Goal: Check status: Check status

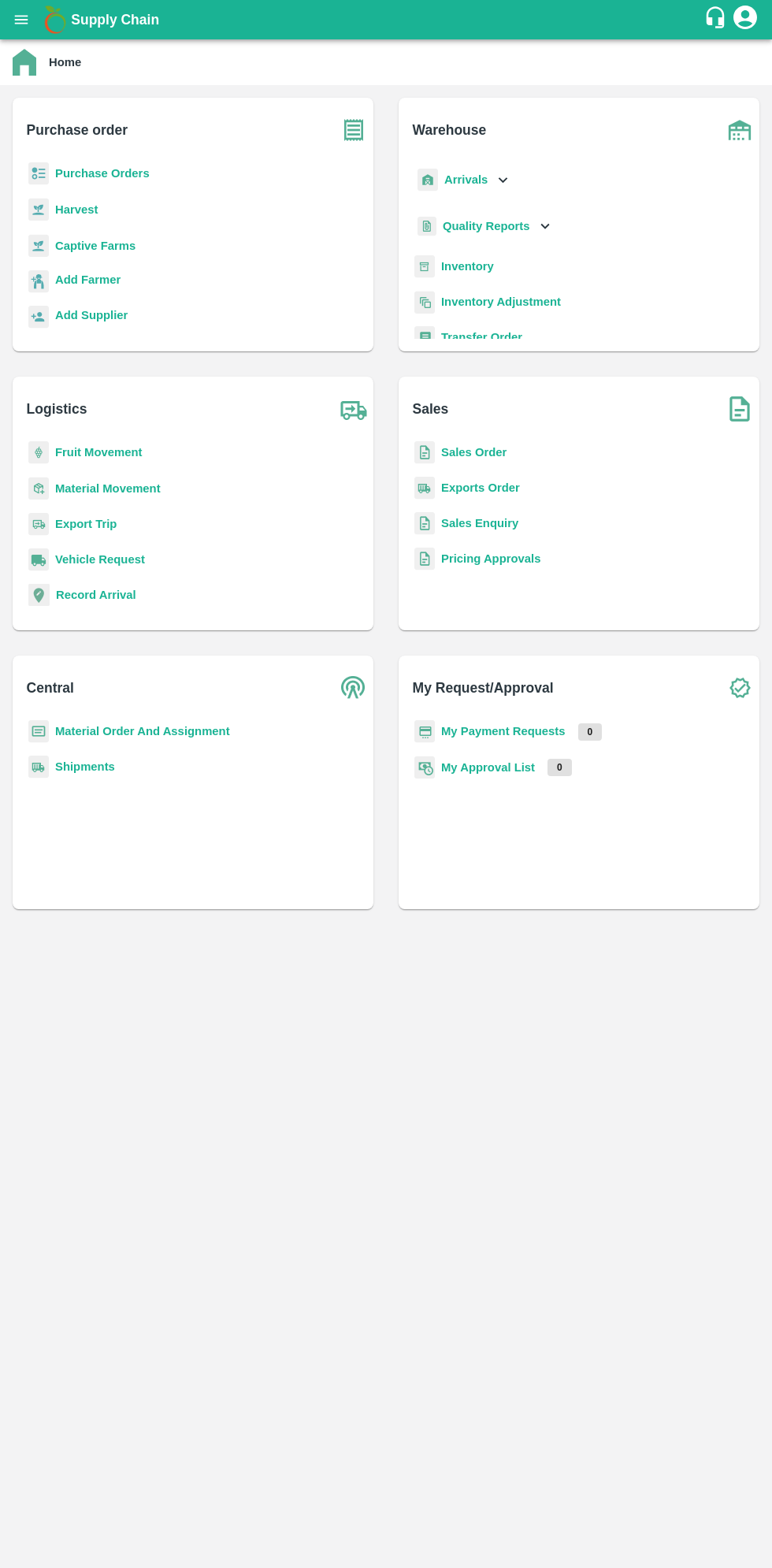
click at [28, 16] on icon "open drawer" at bounding box center [22, 20] width 17 height 17
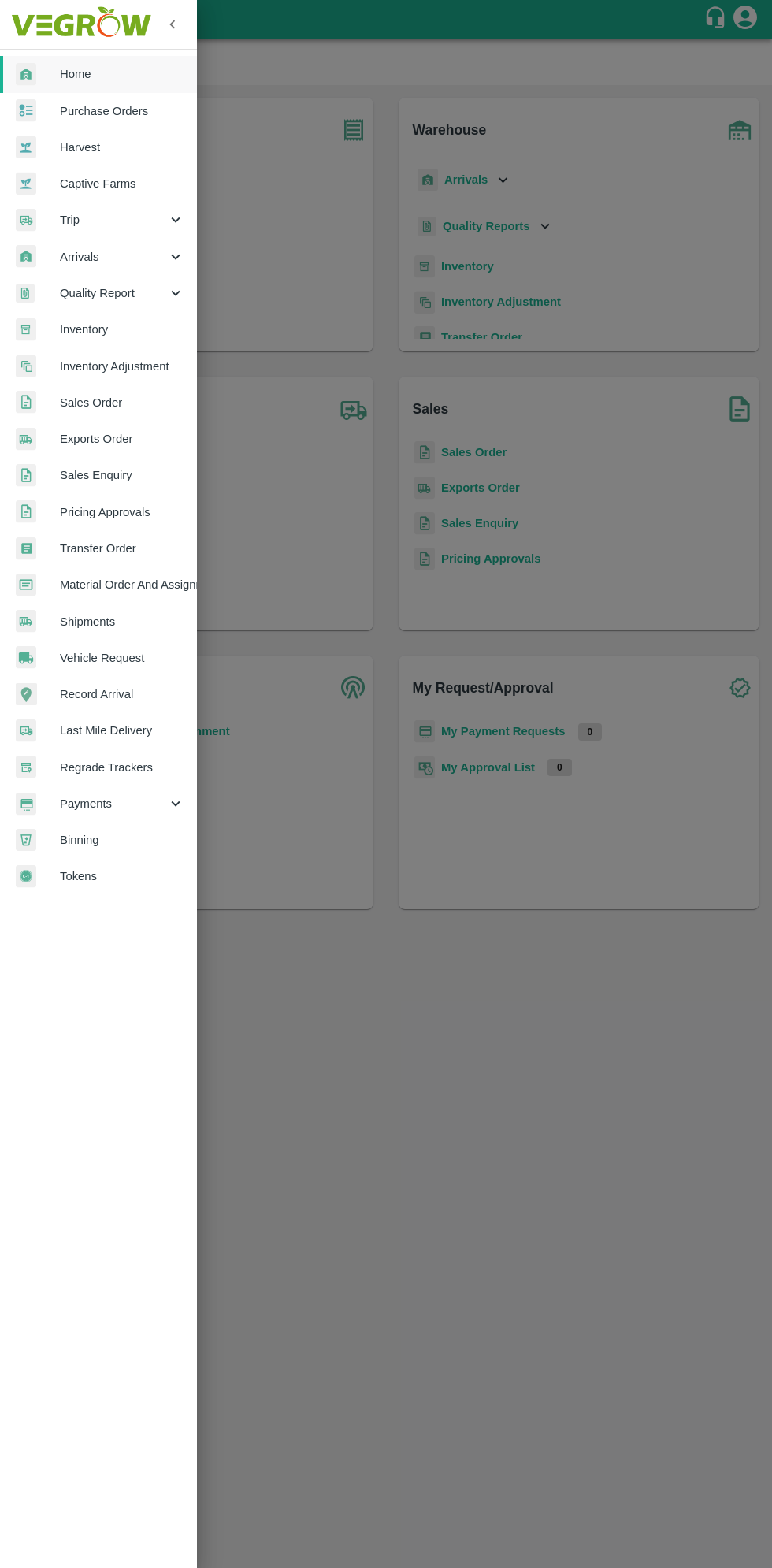
click at [85, 257] on span "Arrivals" at bounding box center [113, 257] width 107 height 17
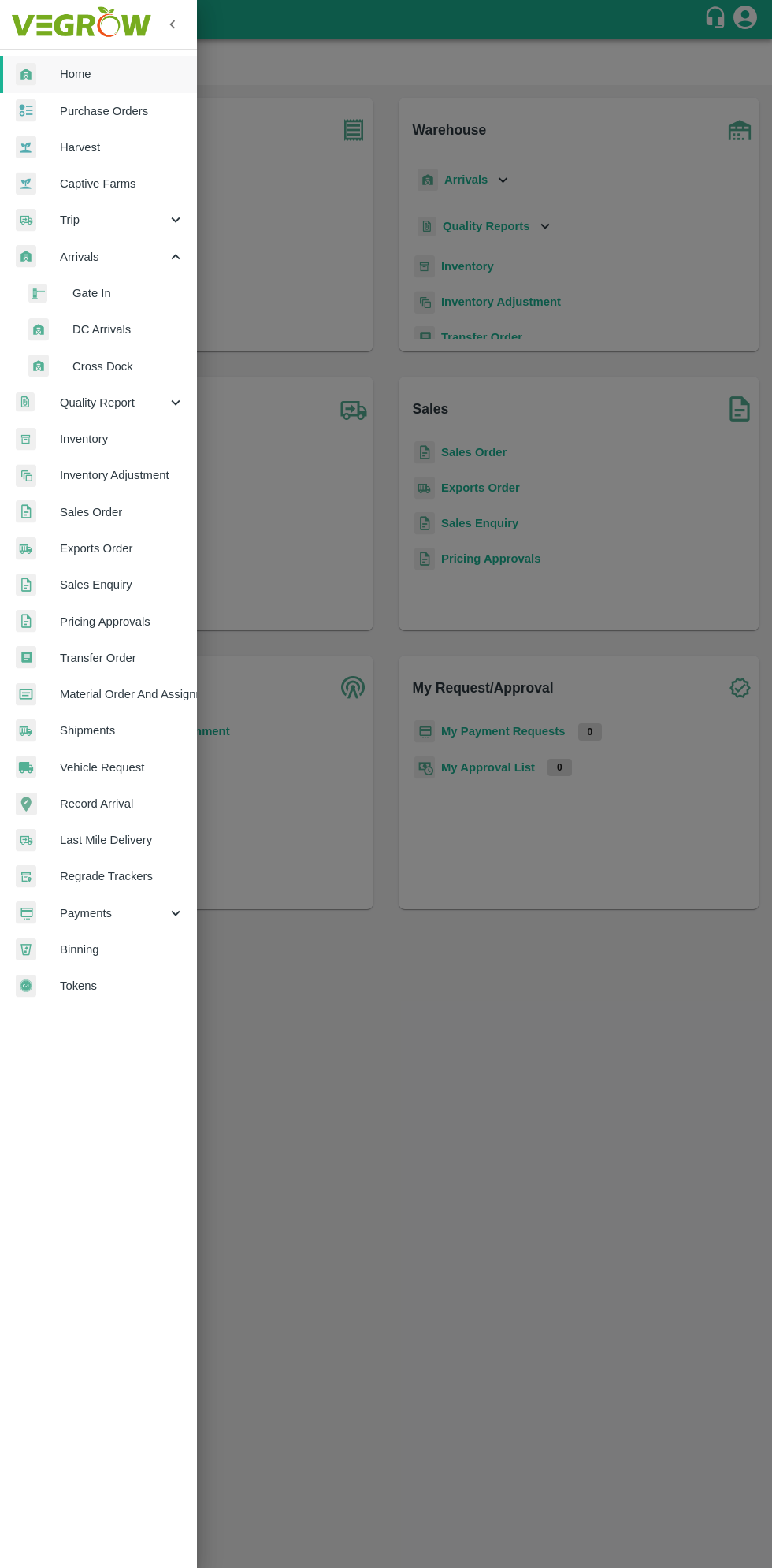
click at [92, 329] on span "DC Arrivals" at bounding box center [129, 329] width 112 height 17
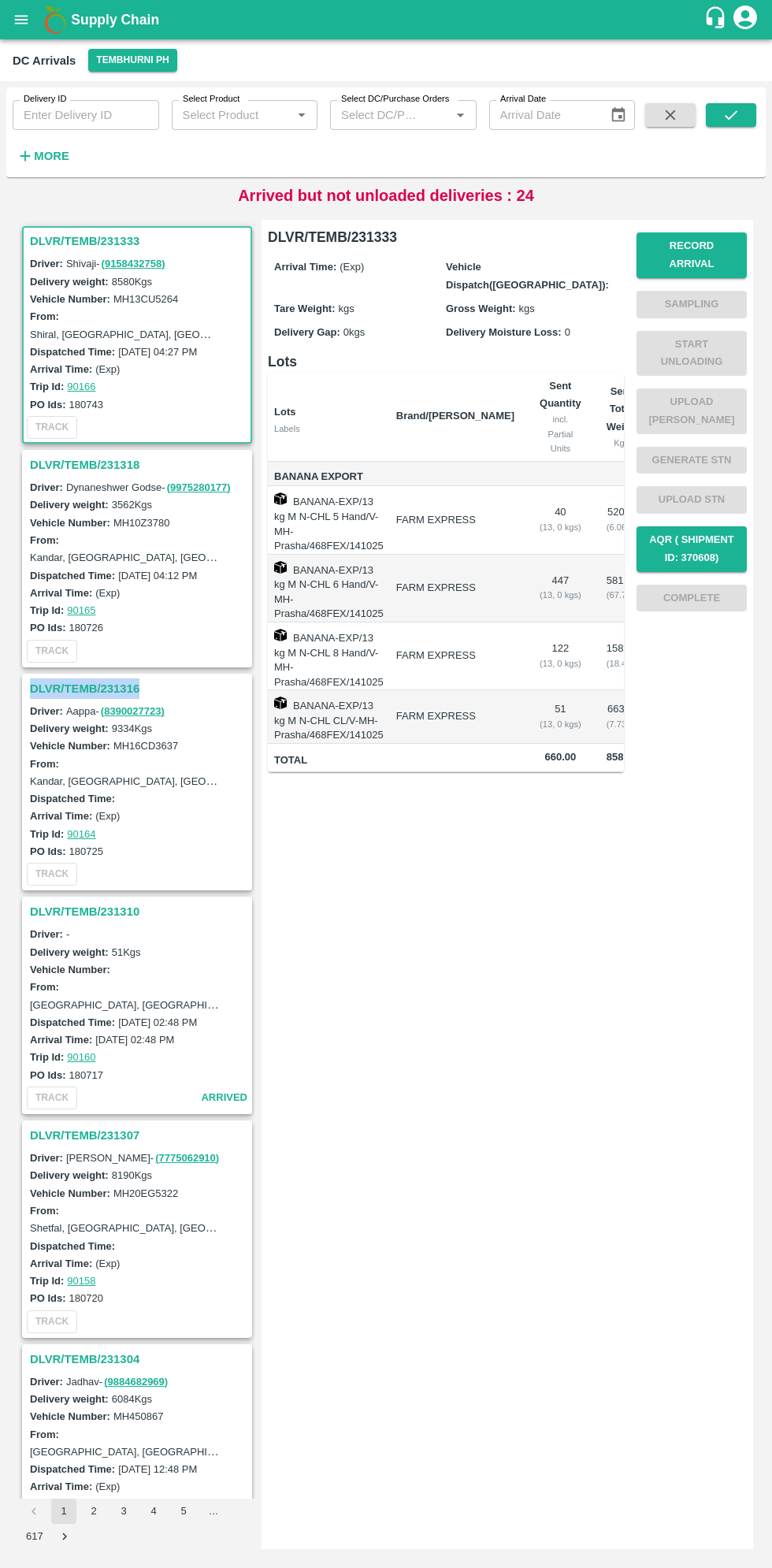
click at [505, 1094] on div "DLVR/TEMB/231333 Arrival Time: (Exp) Vehicle Dispatch(DC): Tare Weight: kgs Gro…" at bounding box center [507, 884] width 492 height 1329
click at [98, 1135] on h3 "DLVR/TEMB/231307" at bounding box center [140, 1136] width 219 height 21
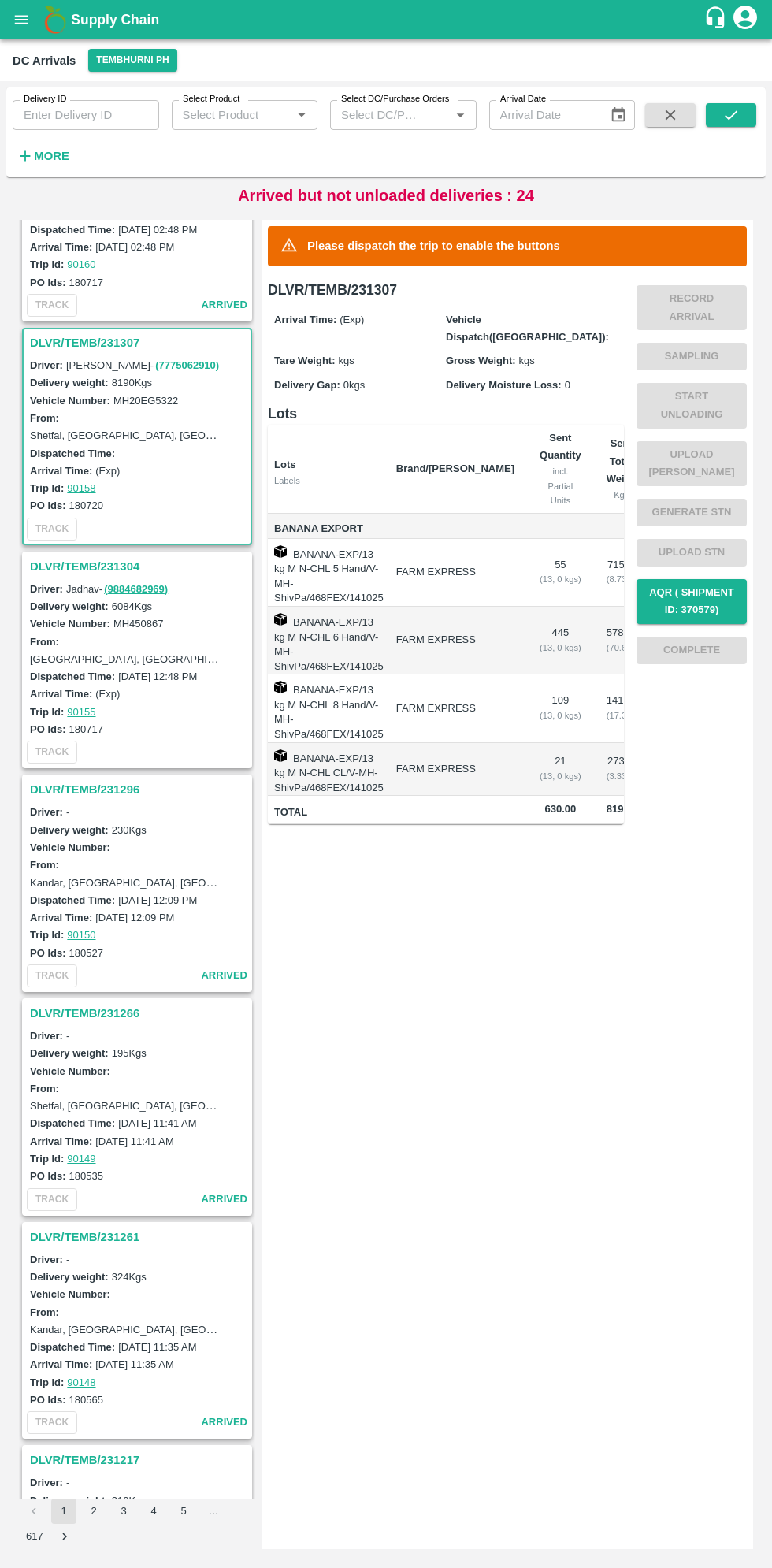
scroll to position [898, 0]
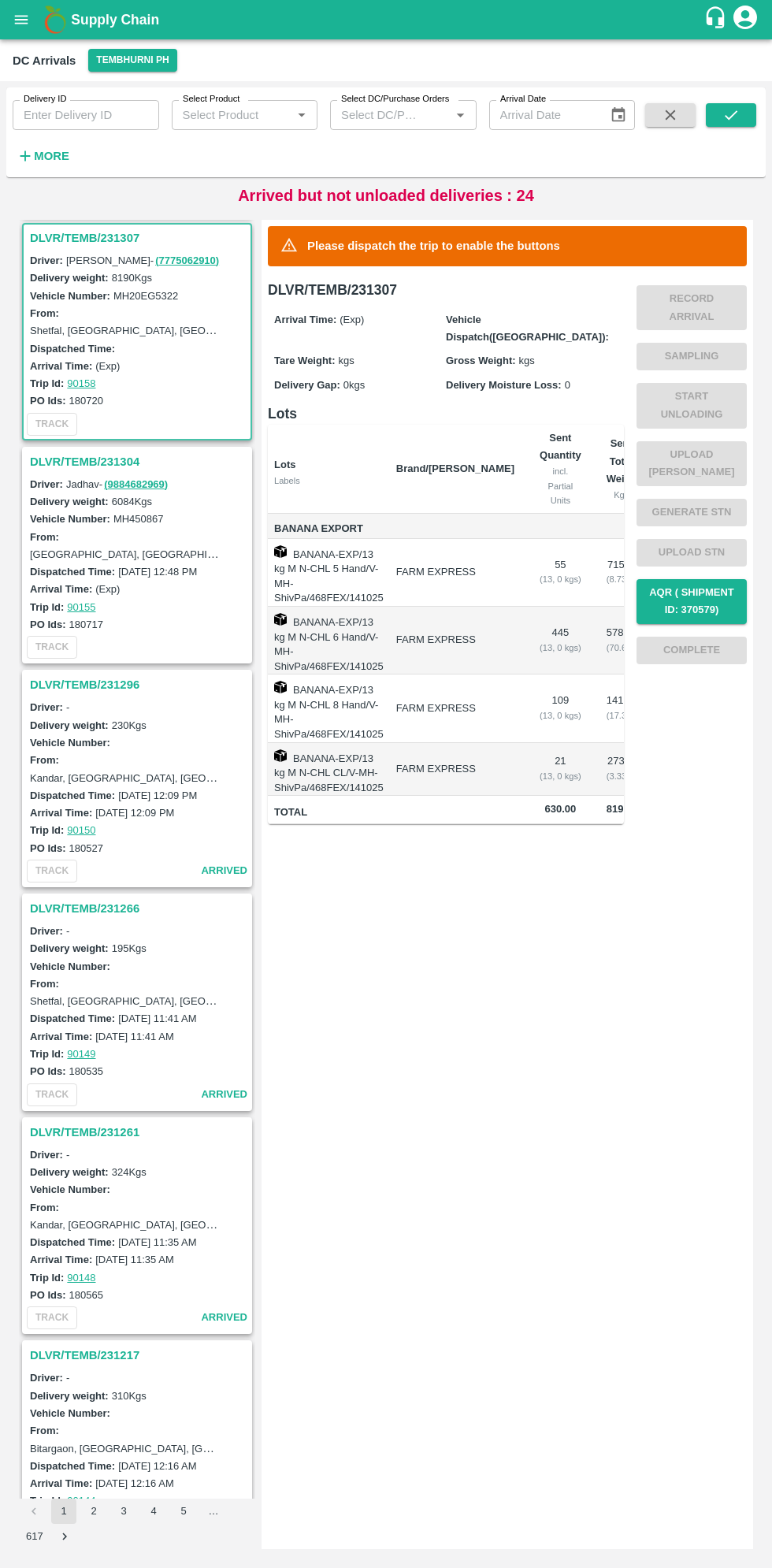
click at [90, 241] on h3 "DLVR/TEMB/231307" at bounding box center [140, 238] width 219 height 21
